Goal: Task Accomplishment & Management: Manage account settings

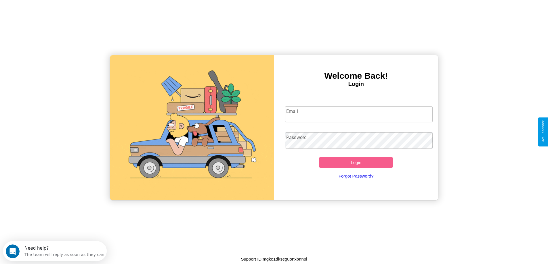
click at [359, 115] on input "Email" at bounding box center [359, 114] width 148 height 16
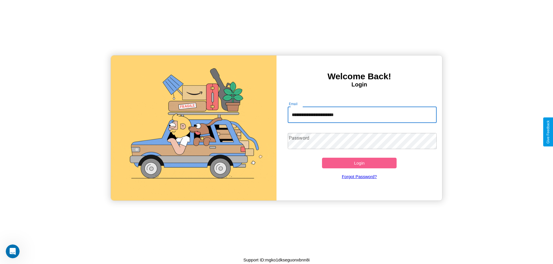
type input "**********"
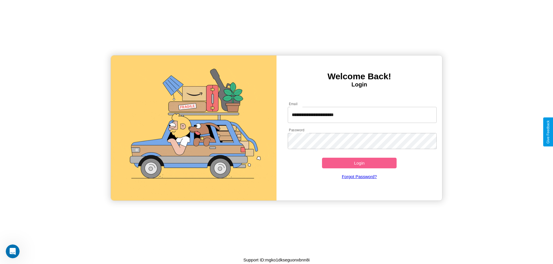
click at [359, 163] on button "Login" at bounding box center [359, 163] width 75 height 11
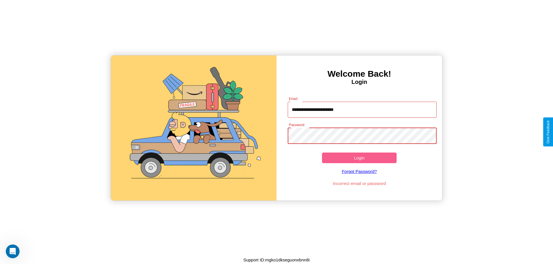
click at [359, 158] on button "Login" at bounding box center [359, 158] width 75 height 11
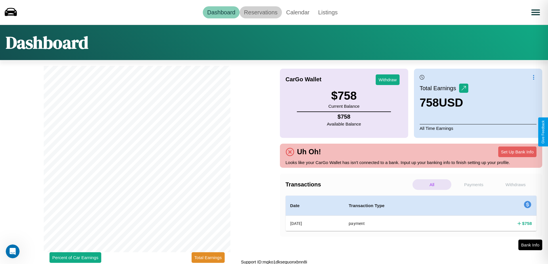
click at [261, 12] on link "Reservations" at bounding box center [261, 12] width 42 height 12
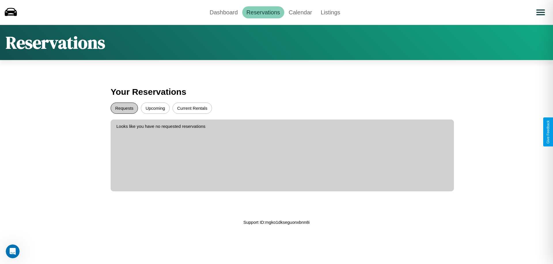
click at [124, 108] on button "Requests" at bounding box center [124, 108] width 27 height 11
click at [155, 108] on button "Upcoming" at bounding box center [155, 108] width 29 height 11
click at [223, 12] on link "Dashboard" at bounding box center [223, 12] width 37 height 12
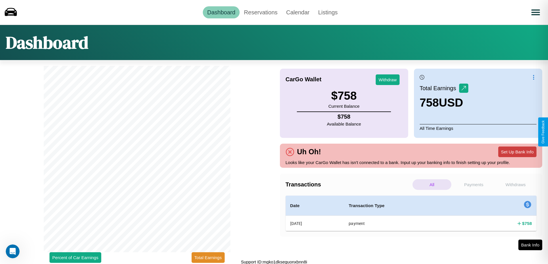
click at [517, 152] on button "Set Up Bank Info" at bounding box center [517, 152] width 38 height 11
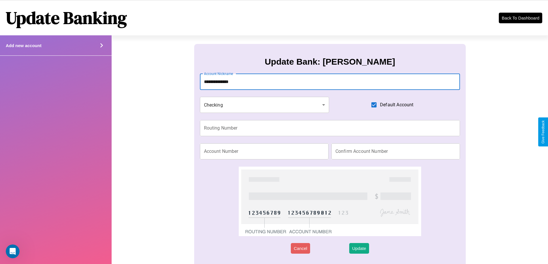
type input "**********"
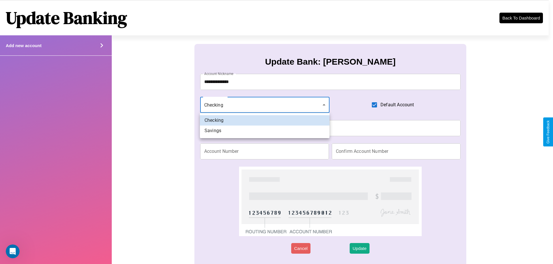
click at [264, 105] on div at bounding box center [276, 132] width 553 height 264
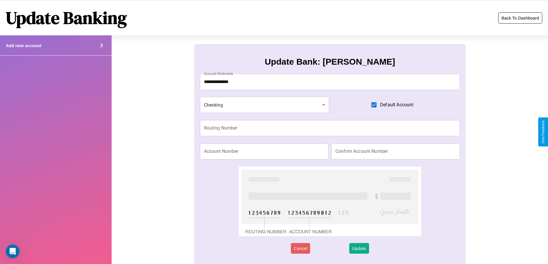
click at [520, 18] on button "Back To Dashboard" at bounding box center [520, 17] width 44 height 11
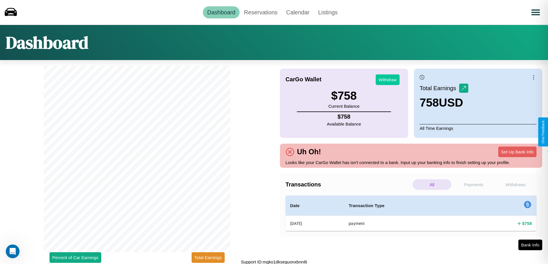
click at [388, 80] on button "Withdraw" at bounding box center [388, 80] width 24 height 11
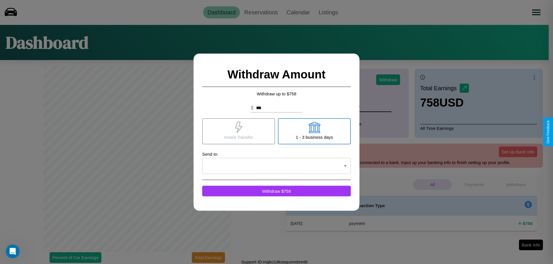
click at [238, 131] on icon at bounding box center [238, 128] width 7 height 12
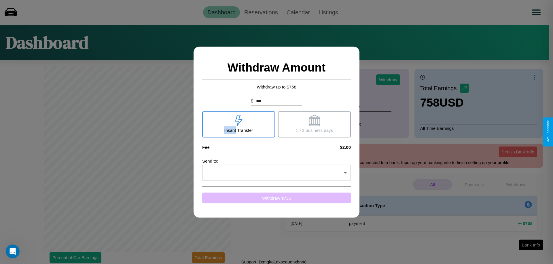
click at [276, 198] on button "Withdraw $ 756" at bounding box center [276, 198] width 148 height 11
